Goal: Task Accomplishment & Management: Complete application form

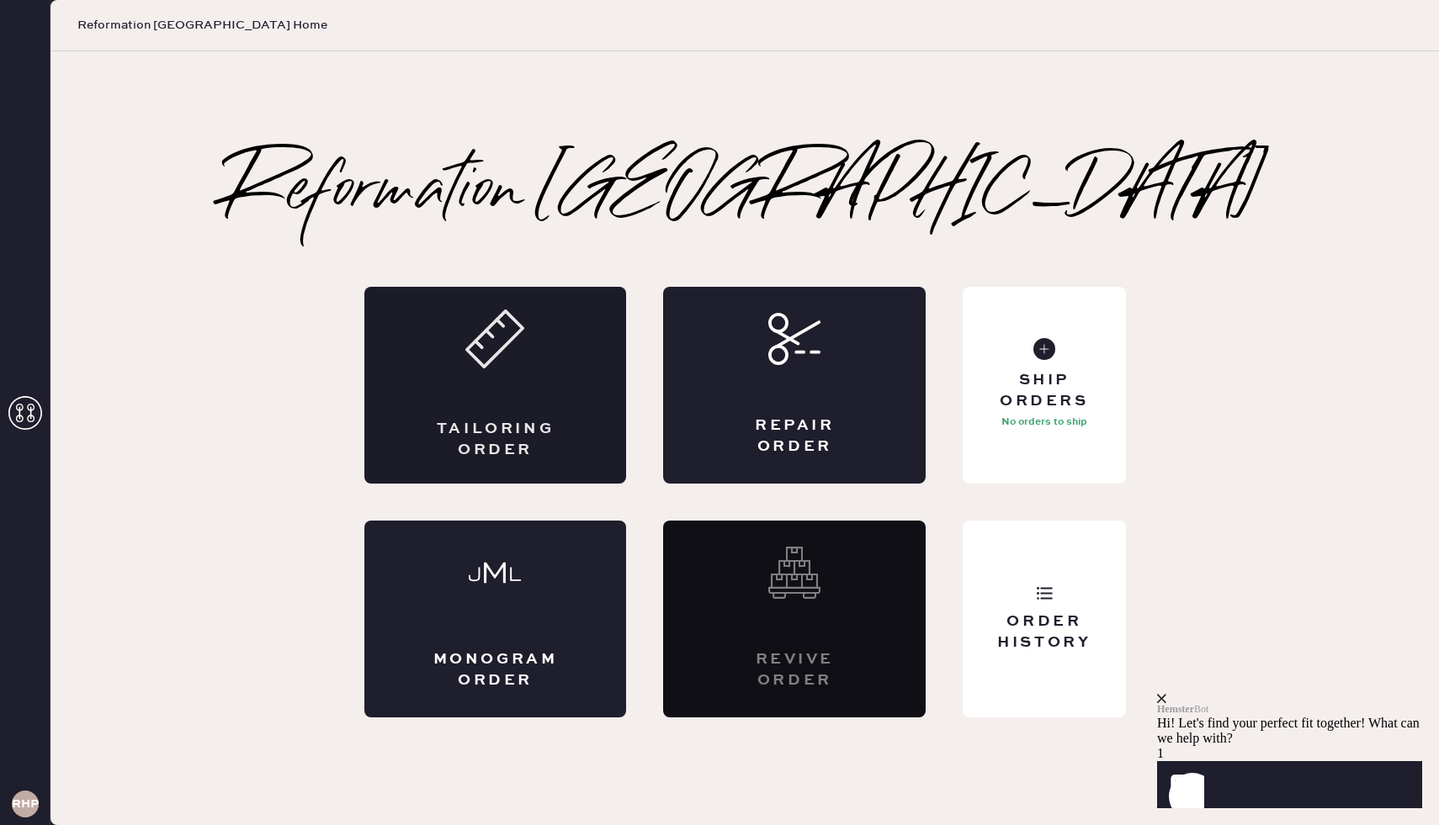
click at [494, 395] on div "Tailoring Order" at bounding box center [495, 385] width 262 height 197
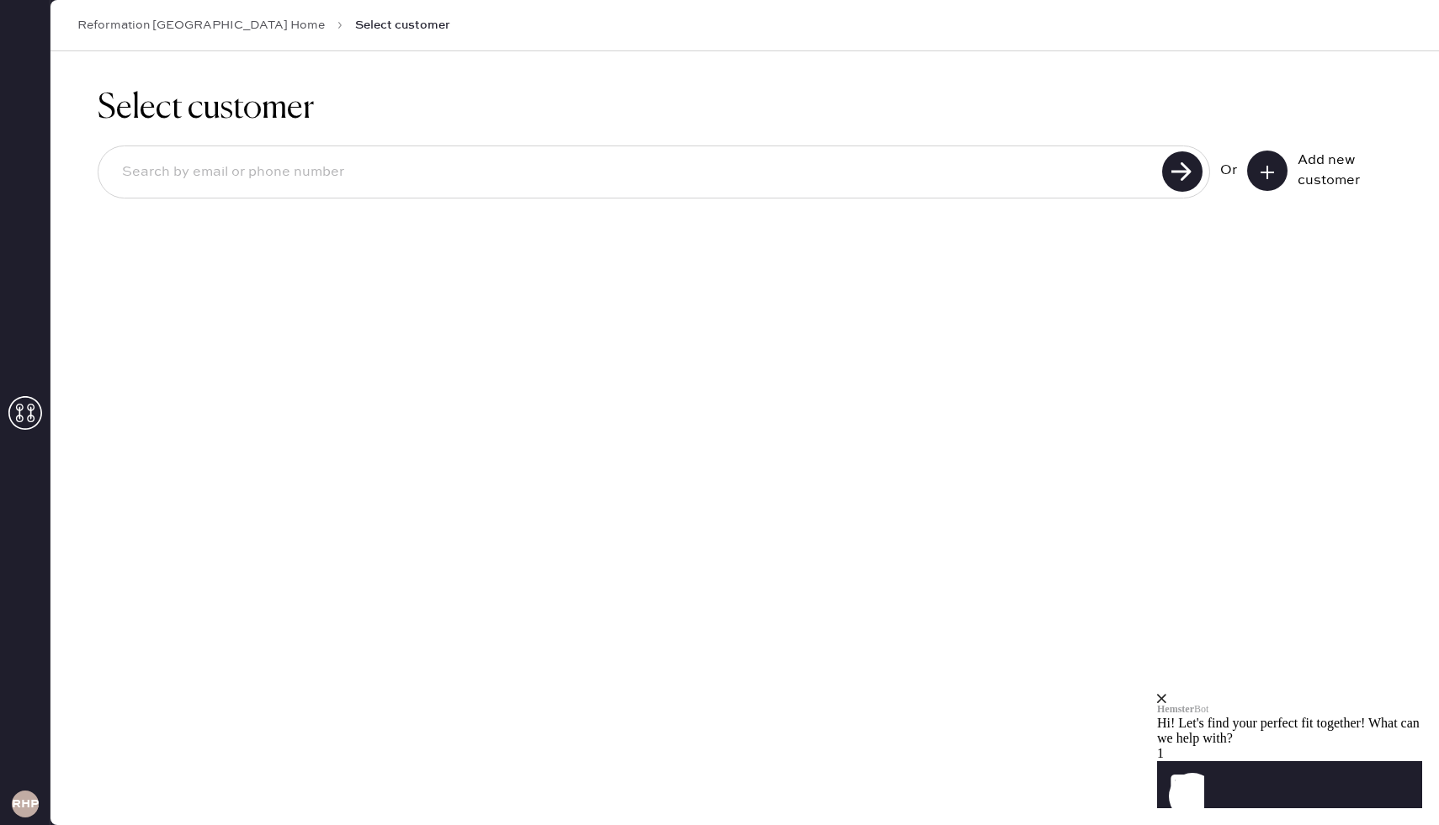
click at [1262, 168] on icon at bounding box center [1267, 172] width 17 height 17
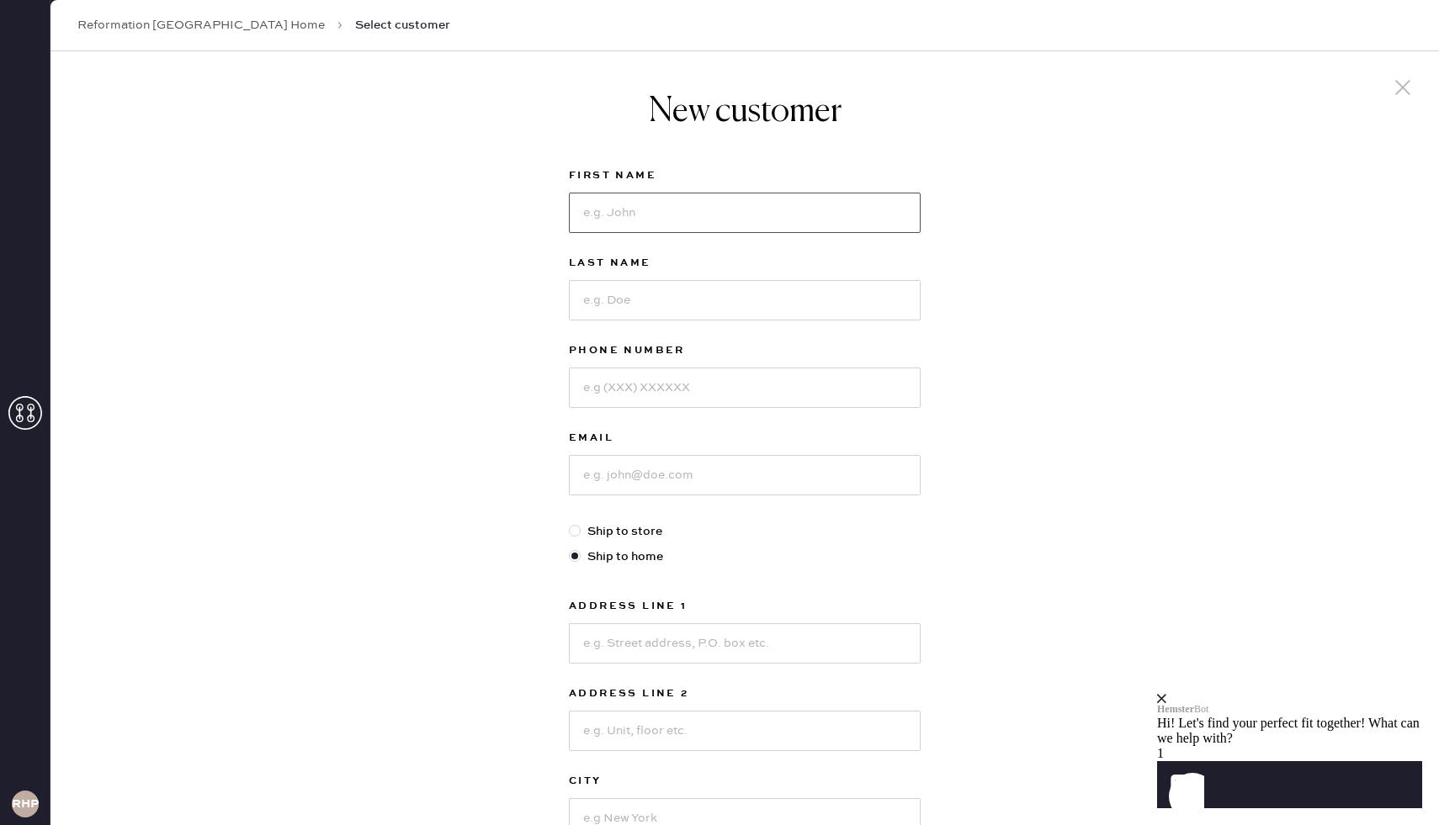
click at [729, 207] on input at bounding box center [745, 213] width 352 height 40
type input "r"
click at [729, 305] on input at bounding box center [745, 300] width 352 height 40
type input "c"
click at [711, 381] on input at bounding box center [745, 388] width 352 height 40
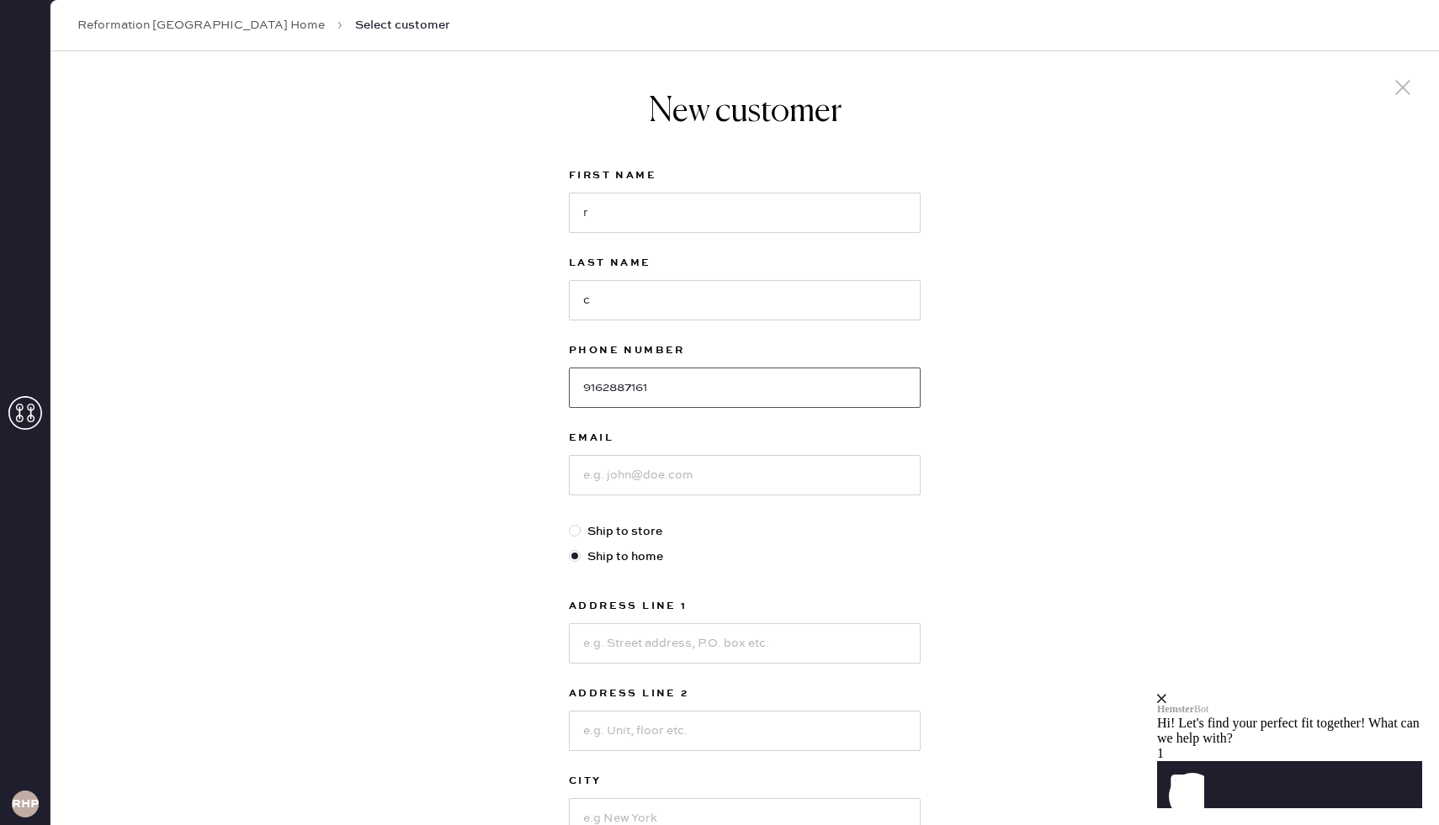
type input "9162887161"
click at [711, 480] on input at bounding box center [745, 475] width 352 height 40
type input "[PERSON_NAME][EMAIL_ADDRESS][PERSON_NAME][DOMAIN_NAME]"
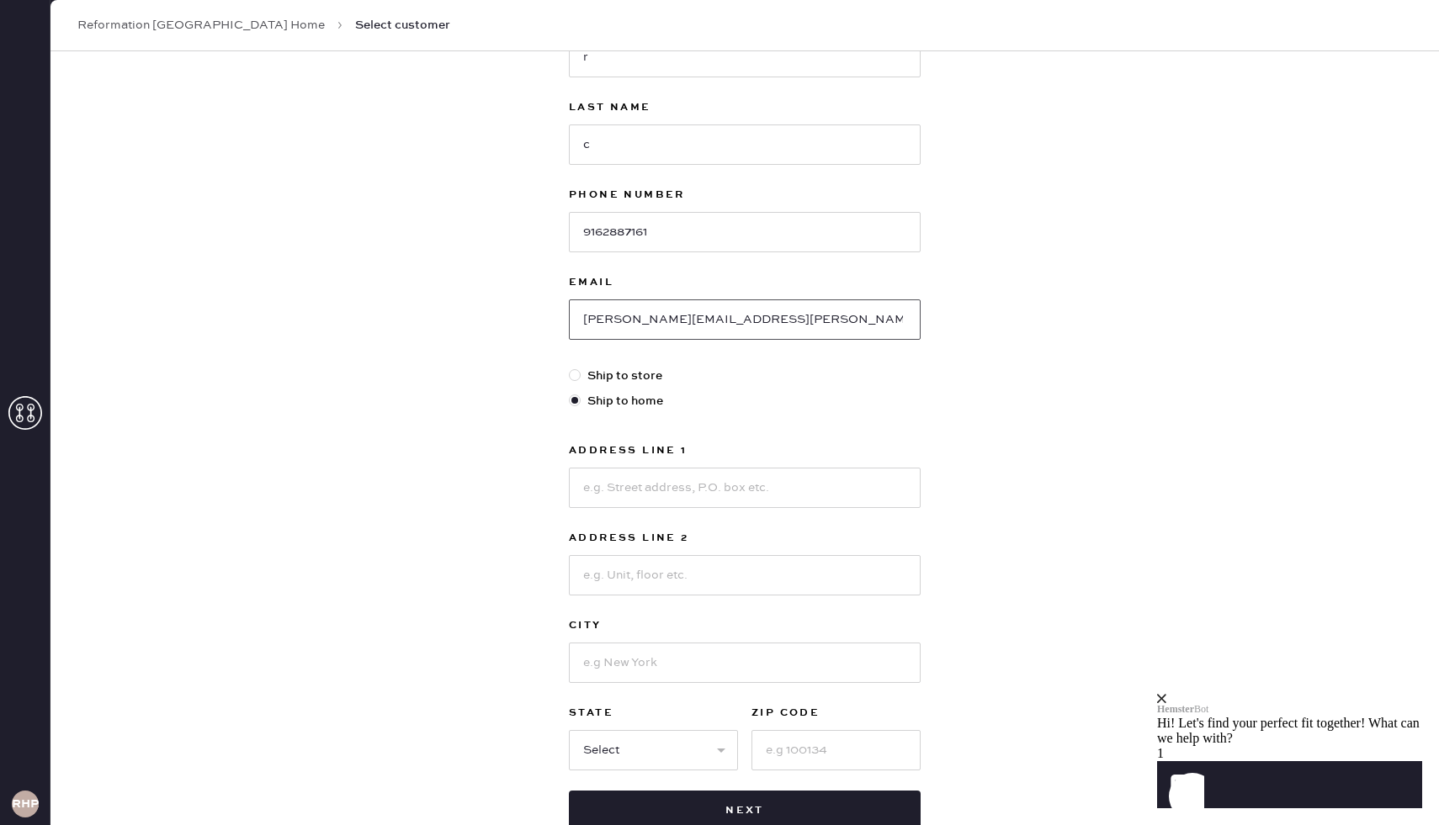
scroll to position [166, 0]
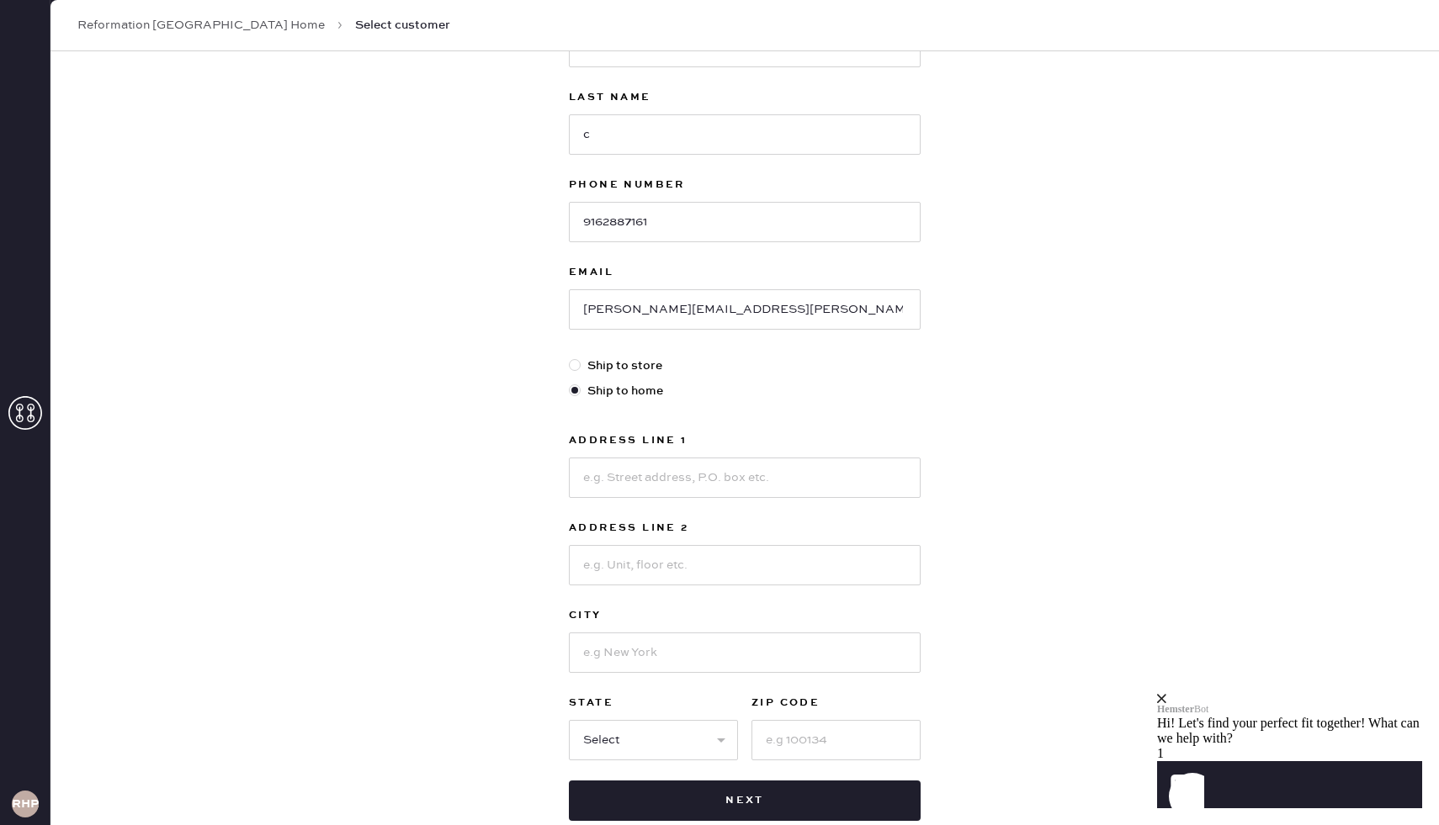
click at [577, 364] on div at bounding box center [575, 365] width 12 height 12
click at [570, 358] on input "Ship to store" at bounding box center [569, 357] width 1 height 1
radio input "true"
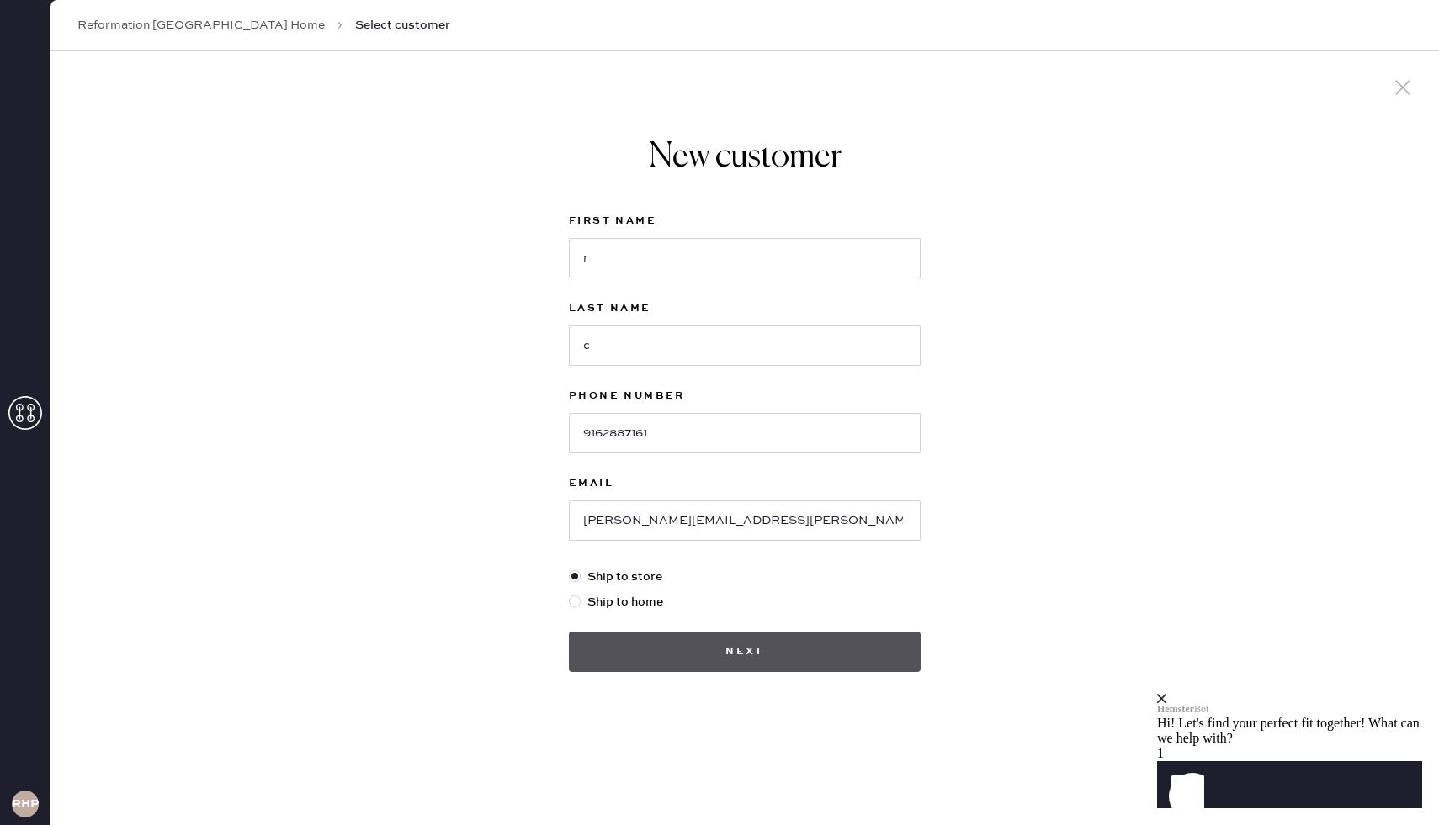
click at [735, 646] on button "Next" at bounding box center [745, 652] width 352 height 40
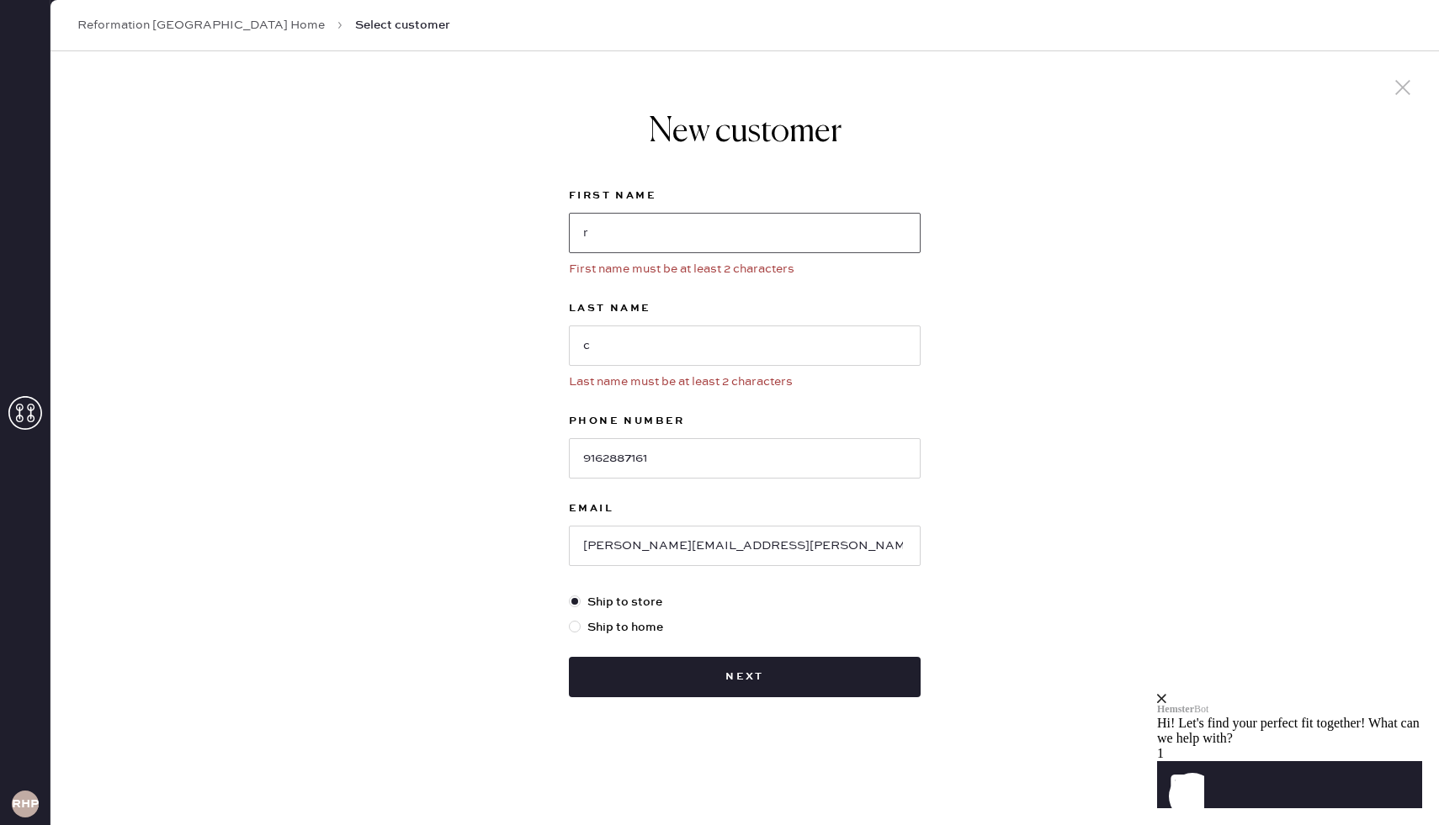
click at [729, 232] on input "r" at bounding box center [745, 233] width 352 height 40
type input "rc"
click at [581, 350] on input "c" at bounding box center [745, 346] width 352 height 40
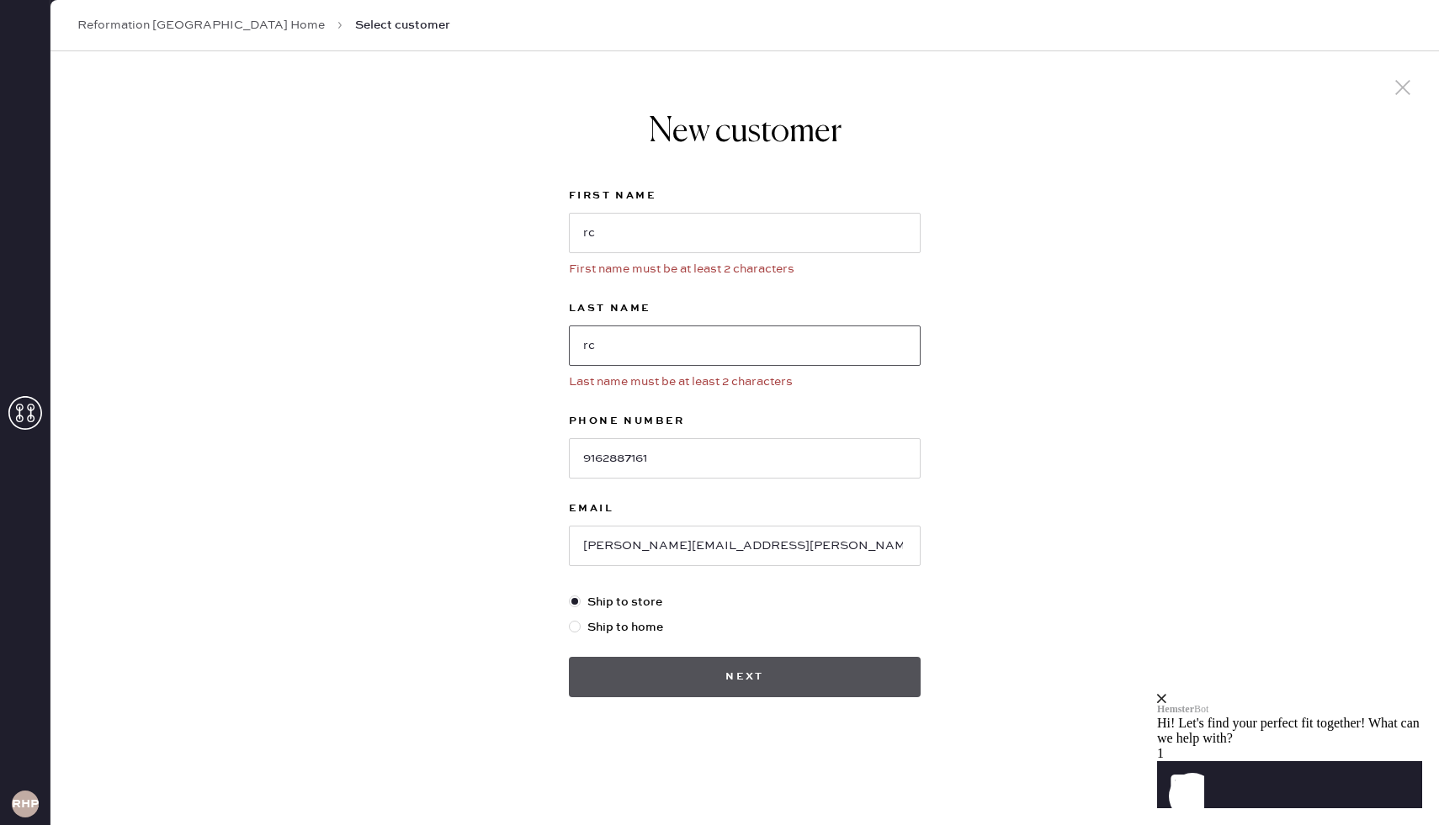
type input "rc"
click at [739, 665] on button "Next" at bounding box center [745, 677] width 352 height 40
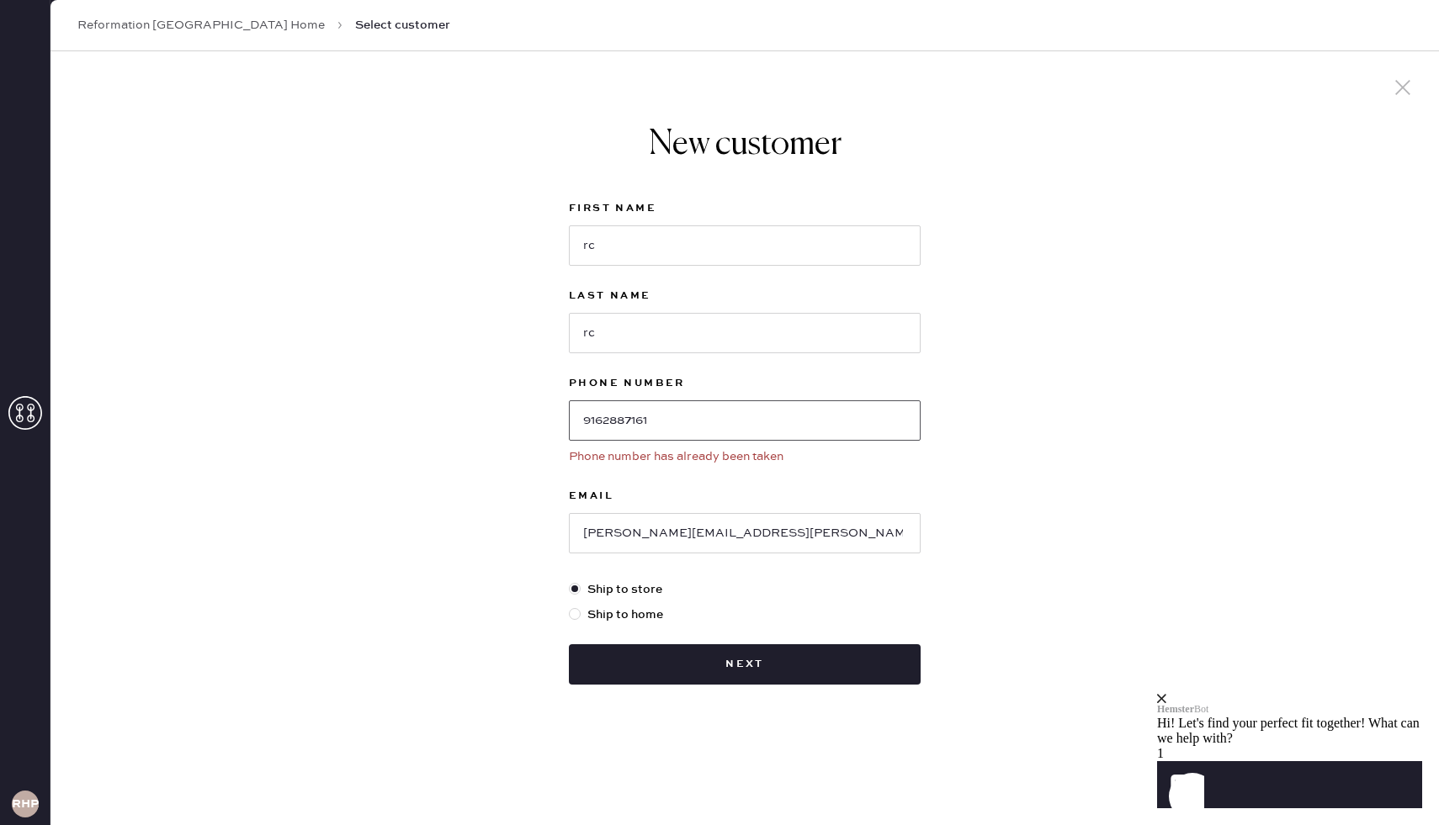
drag, startPoint x: 678, startPoint y: 416, endPoint x: 257, endPoint y: 407, distance: 420.7
click at [257, 407] on div "New customer First Name rc Last Name rc Phone Number [PHONE_NUMBER] Phone numbe…" at bounding box center [744, 438] width 1388 height 774
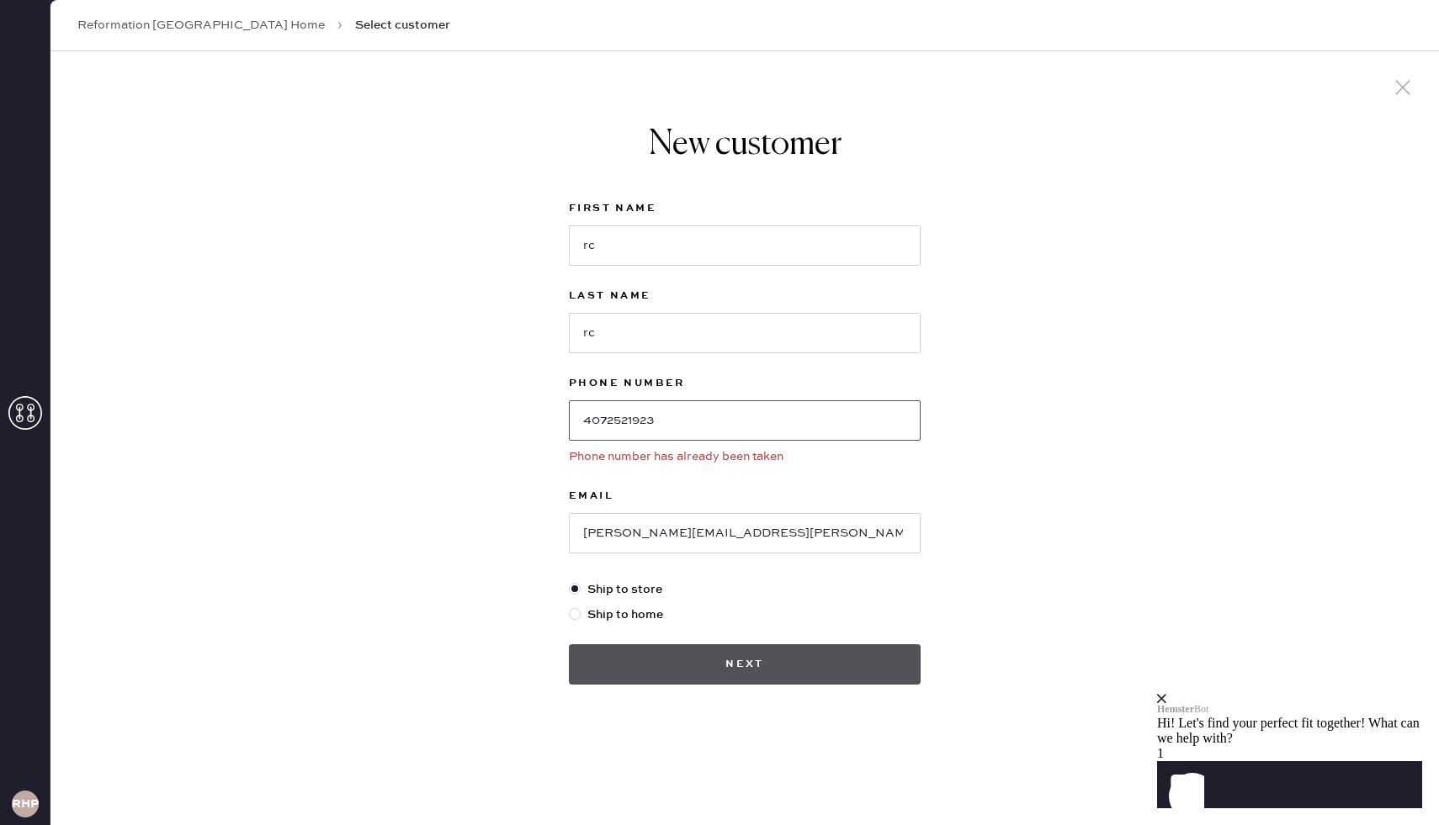
type input "4072521923"
click at [722, 651] on button "Next" at bounding box center [745, 664] width 352 height 40
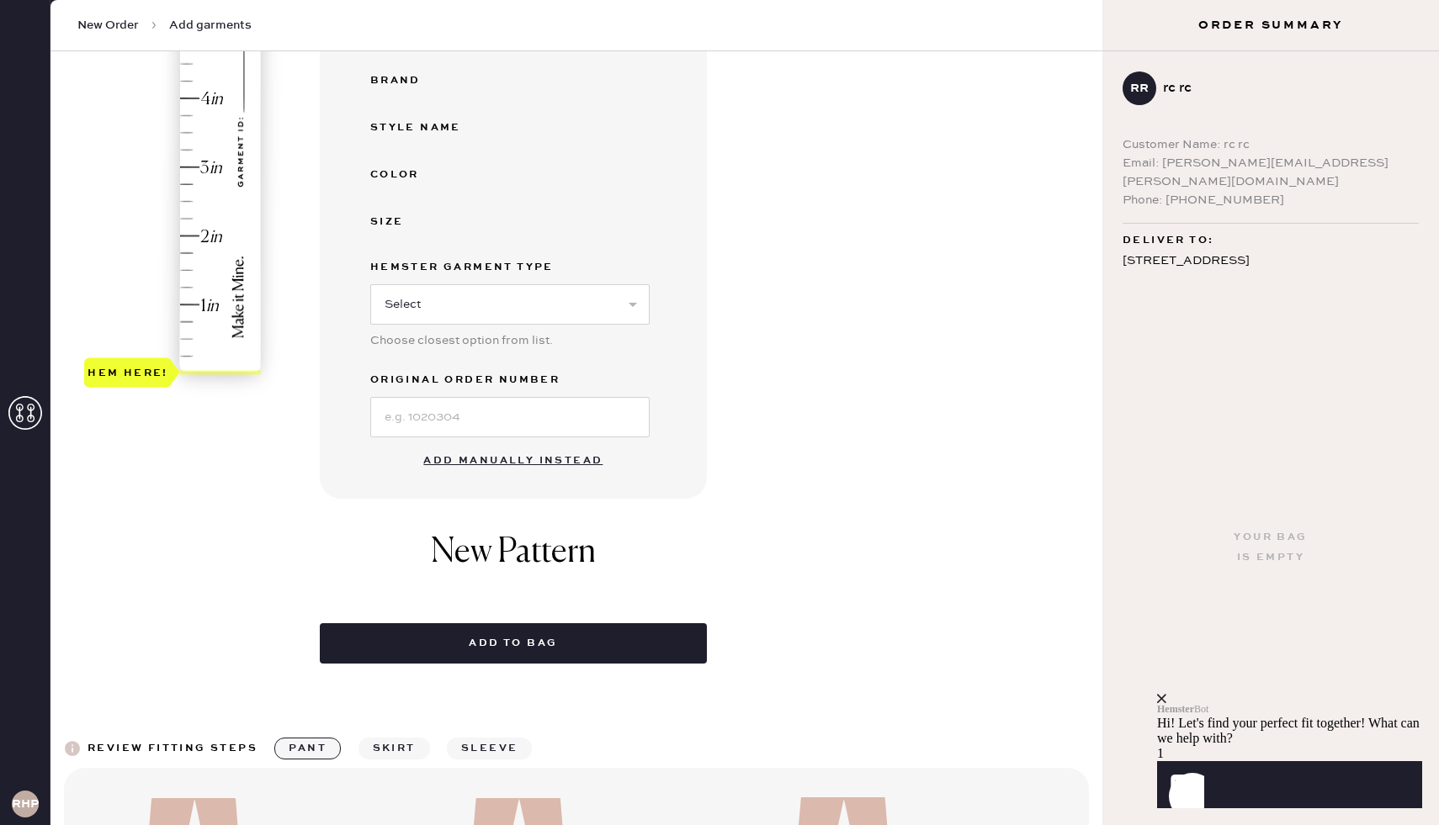
scroll to position [363, 0]
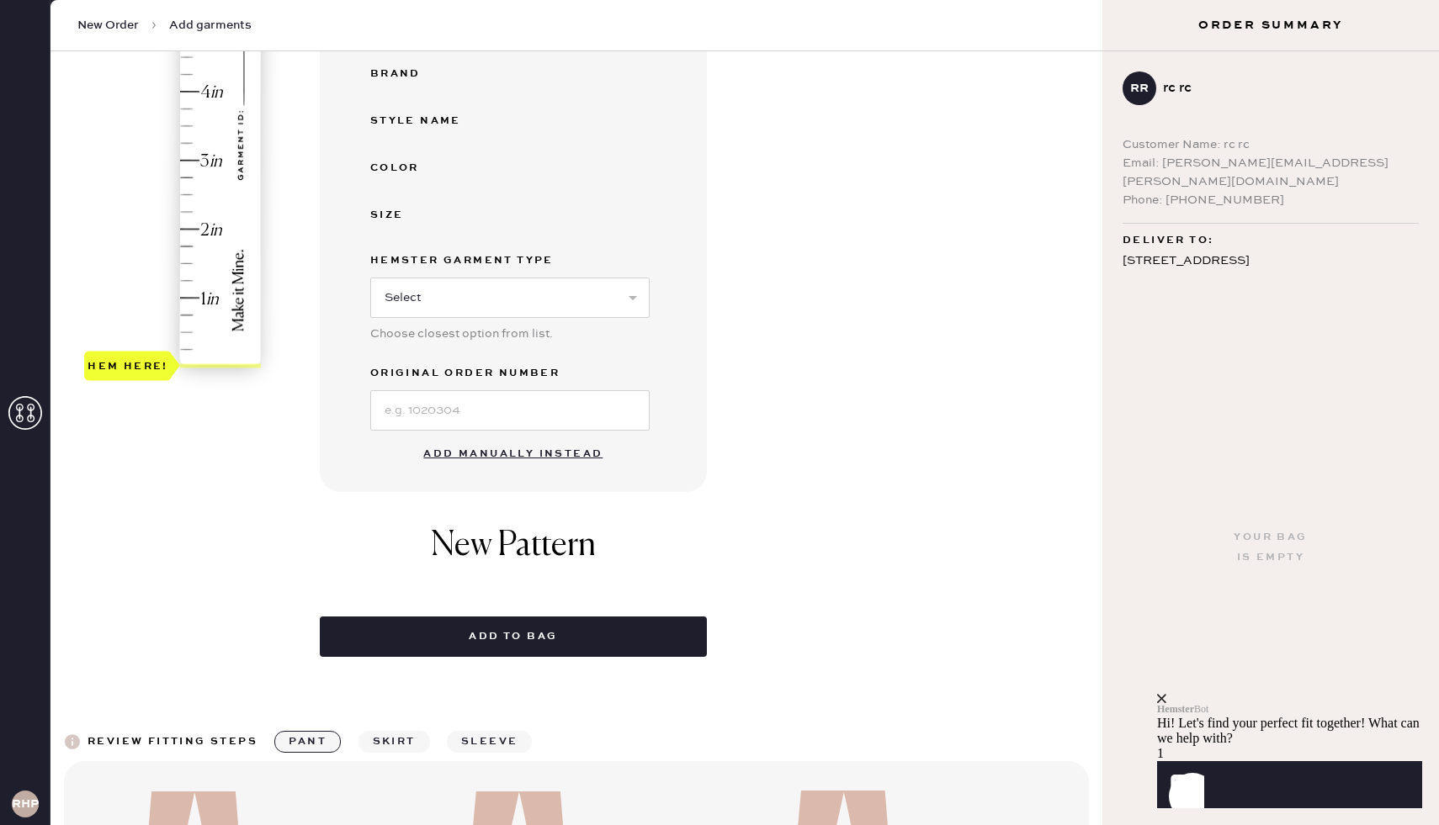
click at [474, 453] on button "Add manually instead" at bounding box center [512, 454] width 199 height 34
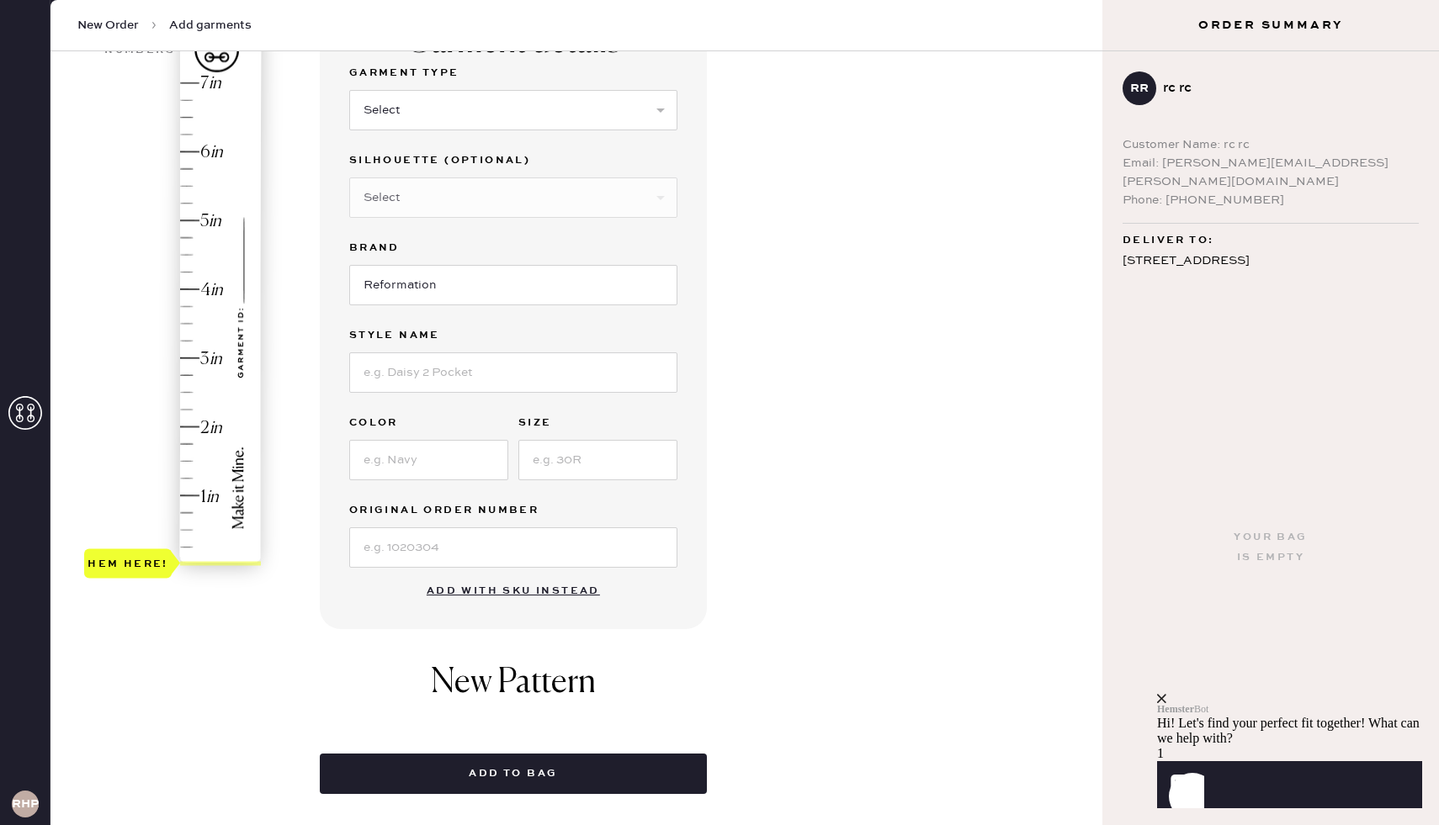
scroll to position [0, 0]
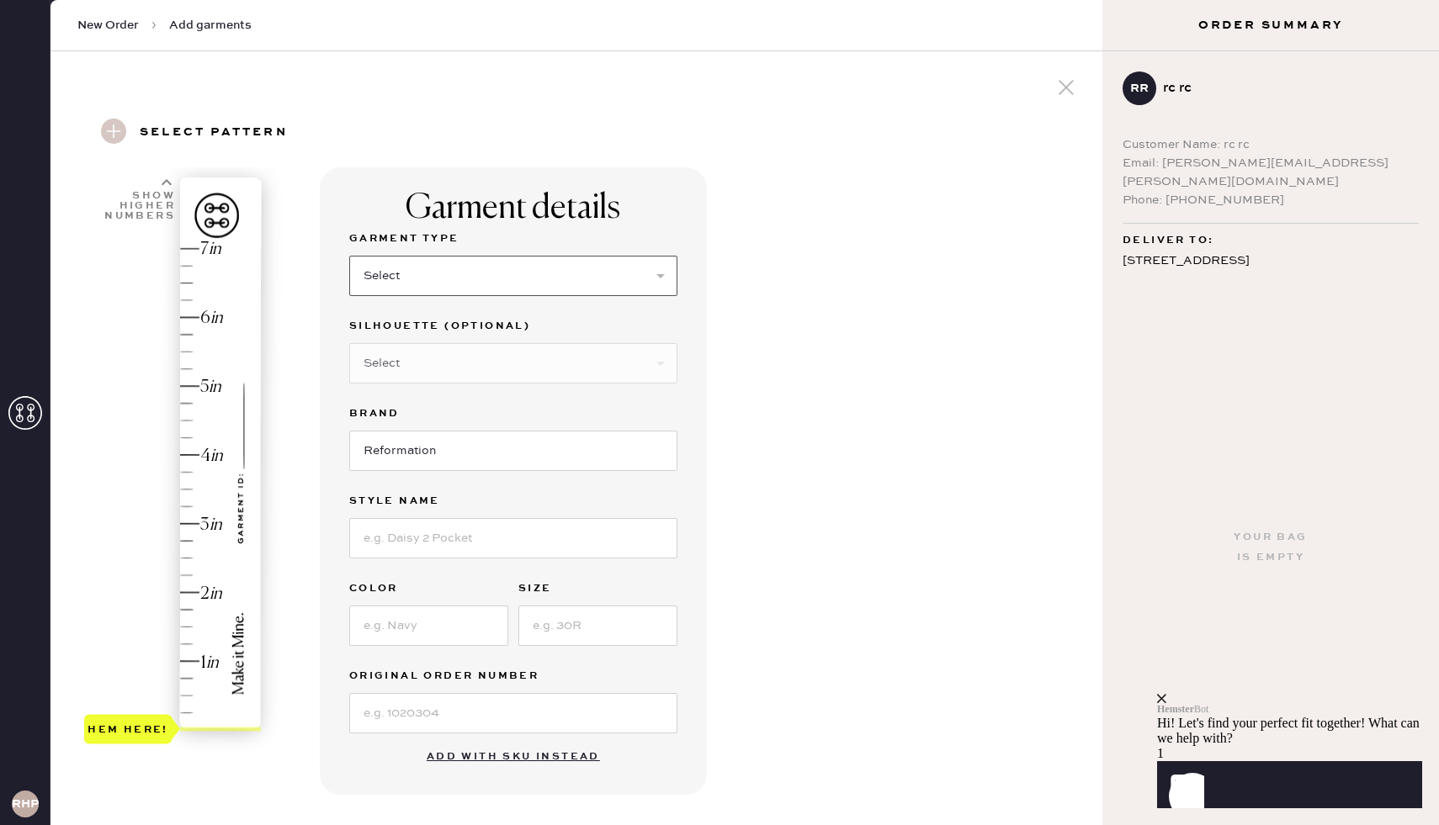
click at [639, 284] on select "Select Basic Skirt Jeans Leggings Pants Shorts Basic Sleeved Dress Basic Sleeve…" at bounding box center [513, 276] width 328 height 40
select select "2"
click at [349, 256] on select "Select Basic Skirt Jeans Leggings Pants Shorts Basic Sleeved Dress Basic Sleeve…" at bounding box center [513, 276] width 328 height 40
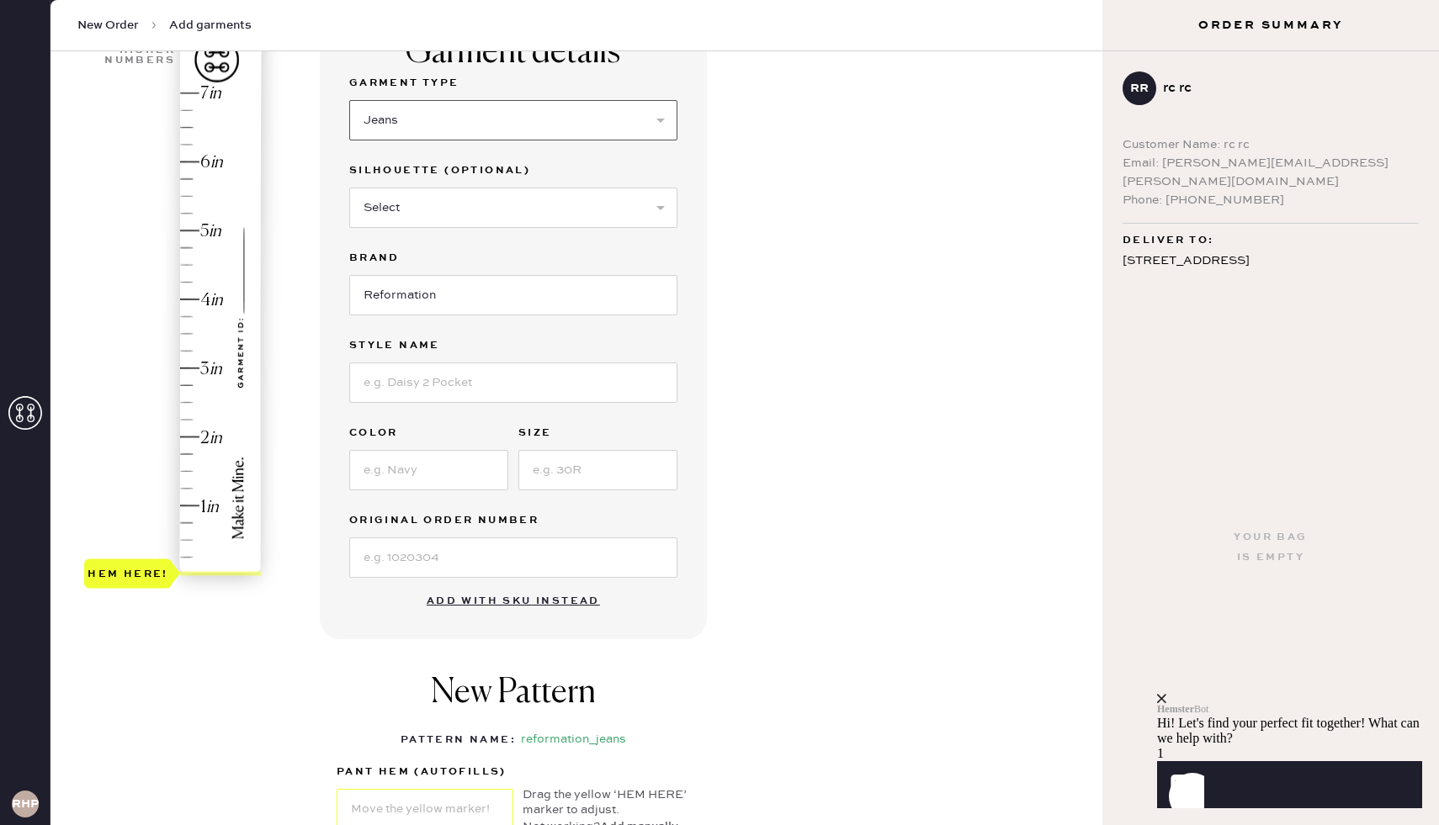
scroll to position [157, 0]
click at [498, 390] on input at bounding box center [513, 381] width 328 height 40
type input "[PERSON_NAME]"
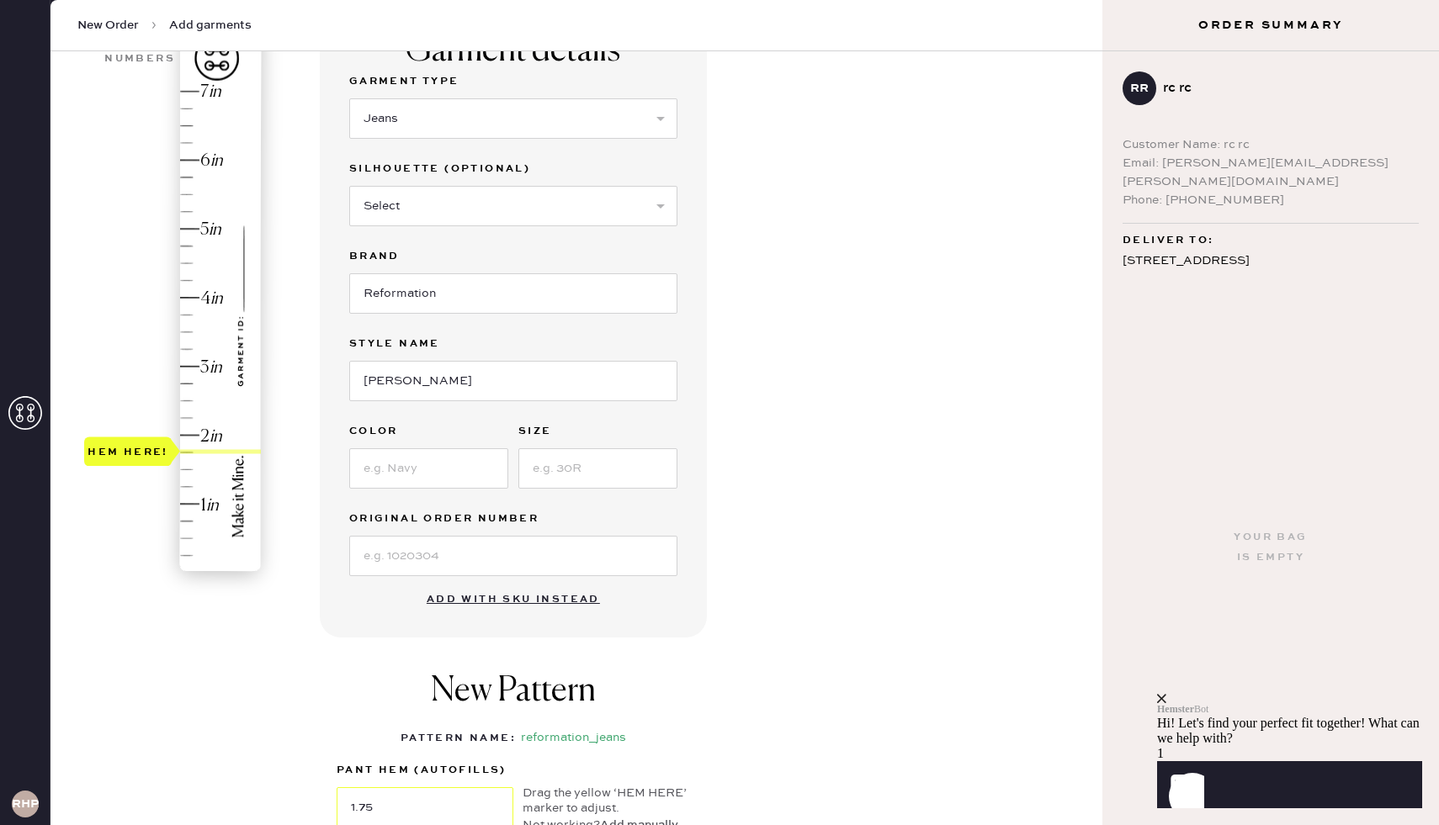
type input "1.5"
drag, startPoint x: 122, startPoint y: 567, endPoint x: 132, endPoint y: 470, distance: 97.3
click at [132, 471] on div "Hem here!" at bounding box center [127, 469] width 81 height 20
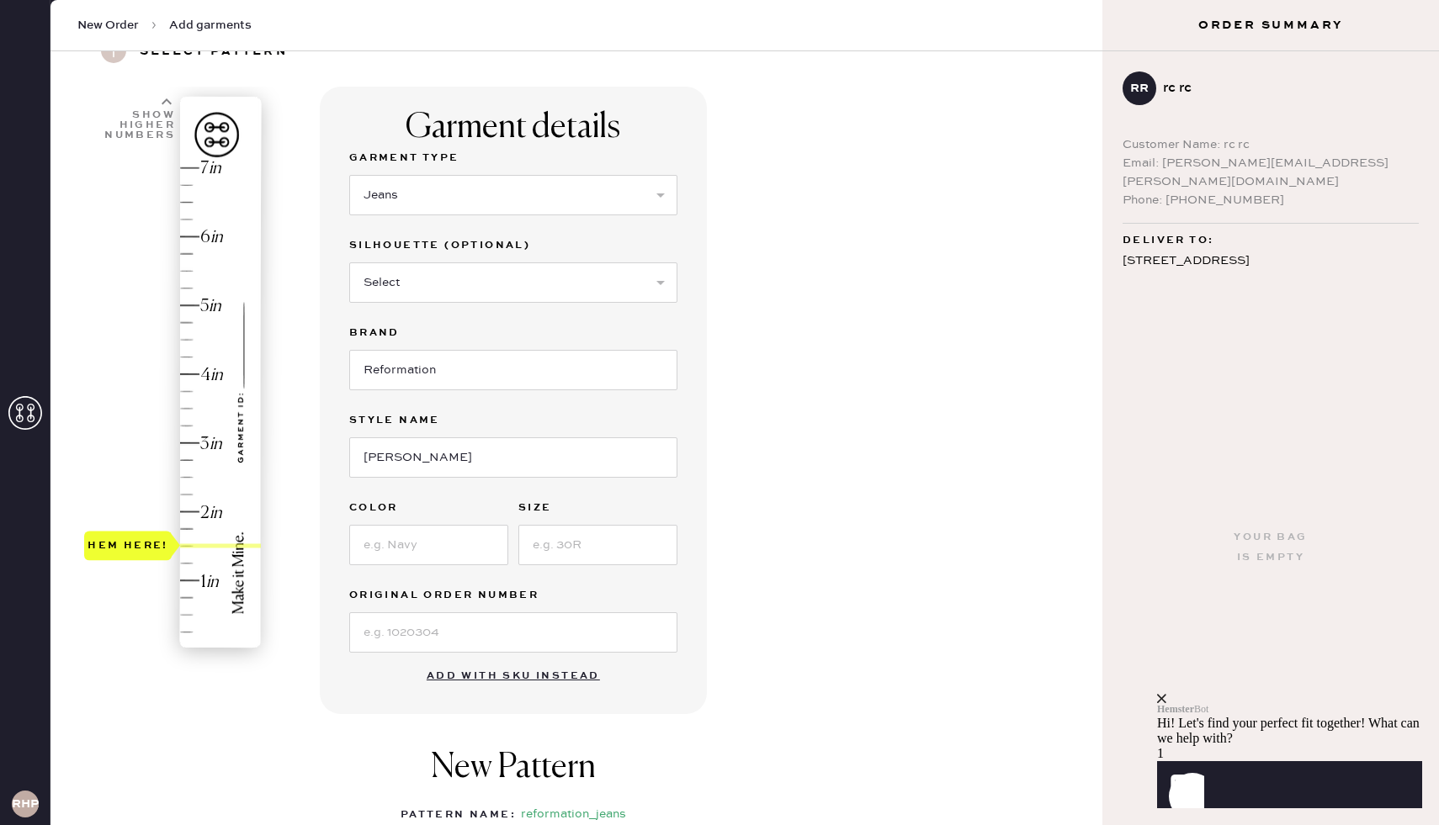
scroll to position [0, 0]
